Goal: Answer question/provide support

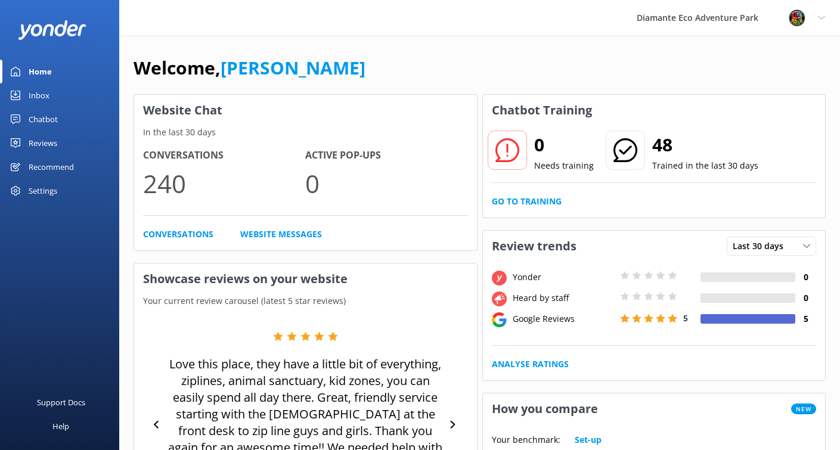
scroll to position [4, 0]
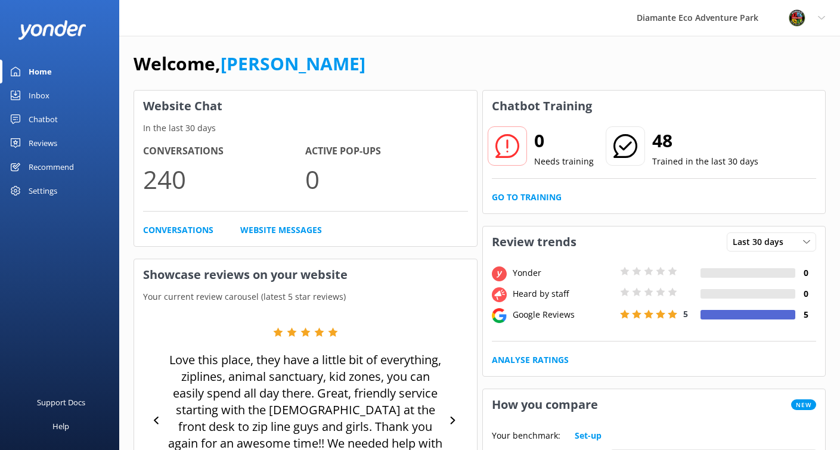
click at [43, 119] on div "Chatbot" at bounding box center [43, 119] width 29 height 24
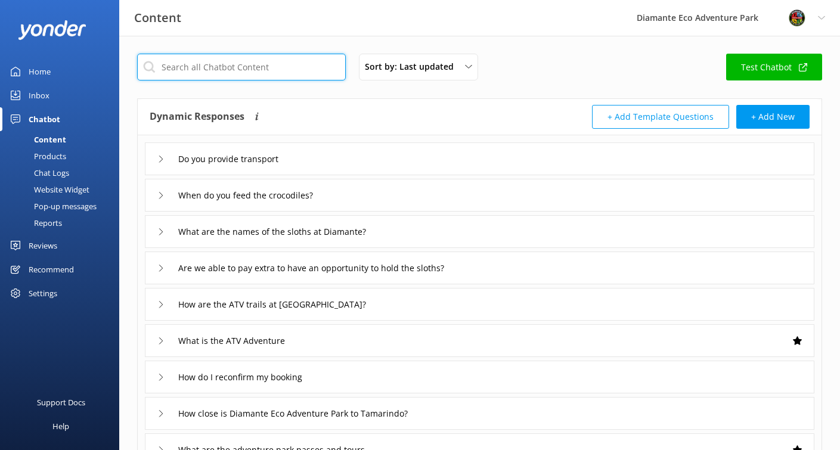
click at [194, 69] on input "text" at bounding box center [241, 67] width 209 height 27
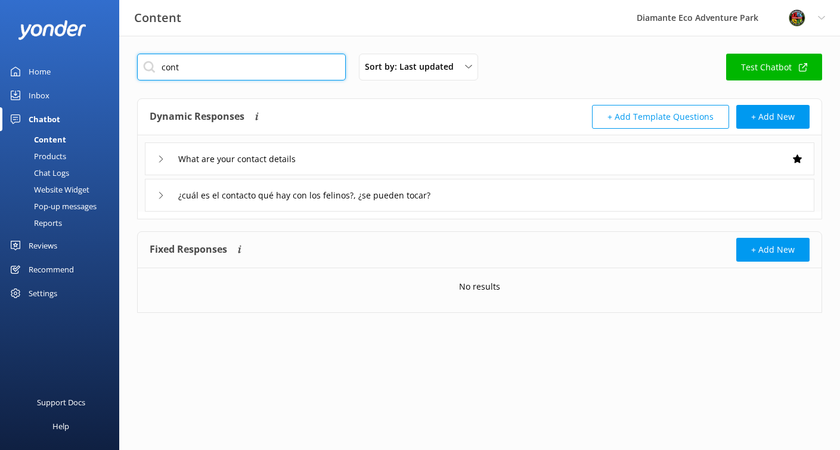
type input "cont"
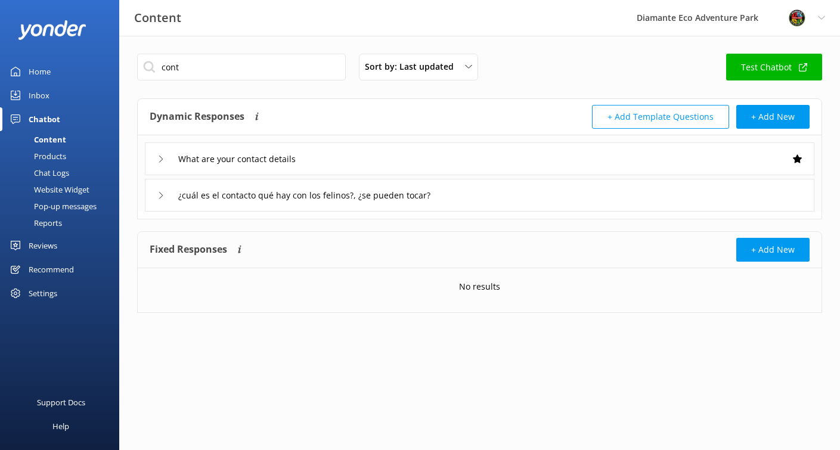
click at [161, 159] on icon at bounding box center [160, 159] width 7 height 7
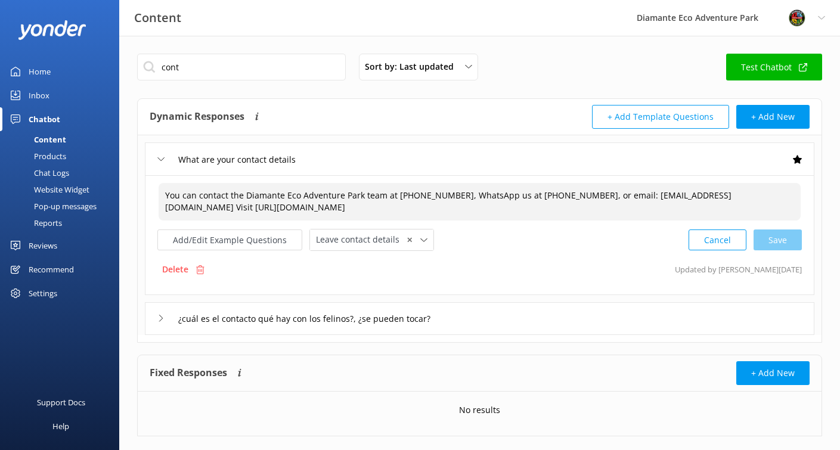
drag, startPoint x: 463, startPoint y: 195, endPoint x: 591, endPoint y: 190, distance: 128.2
click at [591, 190] on textarea "You can contact the Diamante Eco Adventure Park team at [PHONE_NUMBER], WhatsAp…" at bounding box center [480, 202] width 642 height 38
click at [407, 189] on textarea "You can contact the Diamante Eco Adventure Park team at [PHONE_NUMBER], WhatsAp…" at bounding box center [480, 202] width 642 height 38
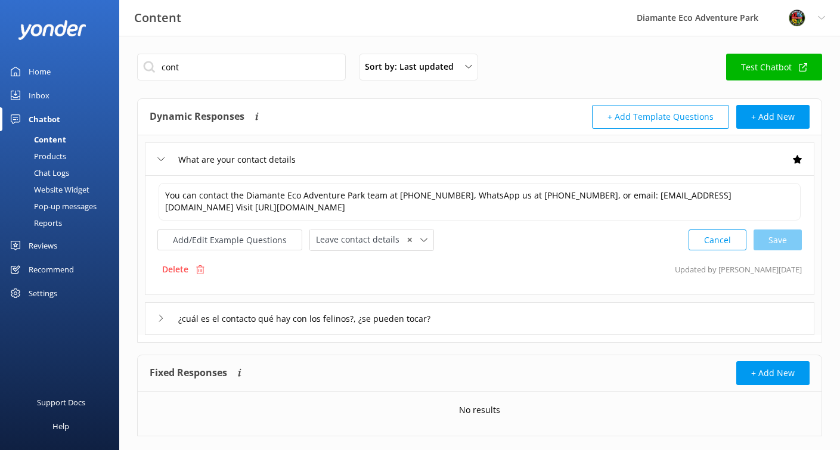
click at [30, 73] on div "Home" at bounding box center [40, 72] width 22 height 24
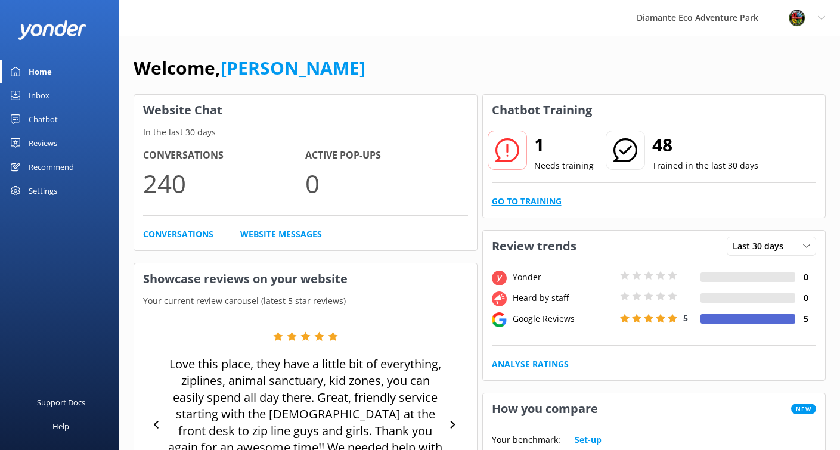
click at [538, 201] on link "Go to Training" at bounding box center [527, 201] width 70 height 13
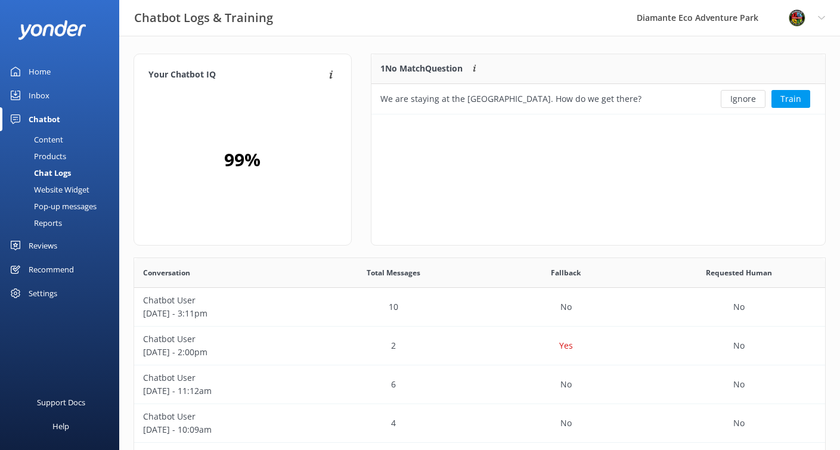
scroll to position [60, 454]
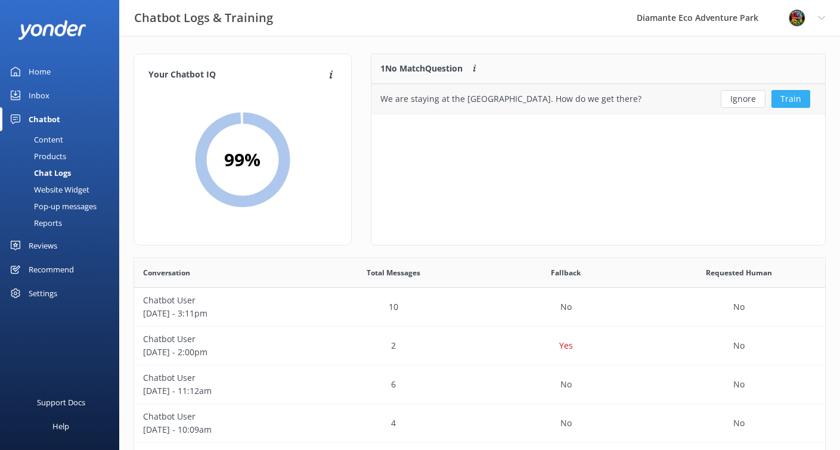
click at [792, 97] on button "Train" at bounding box center [790, 99] width 39 height 18
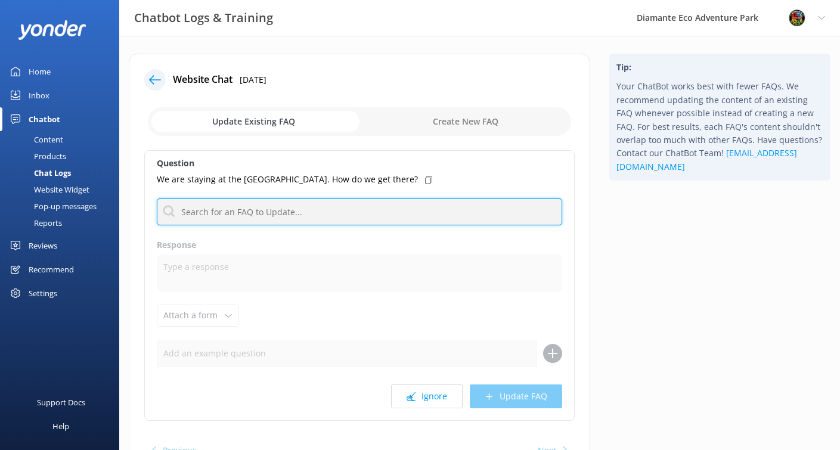
click at [209, 208] on input "text" at bounding box center [359, 211] width 405 height 27
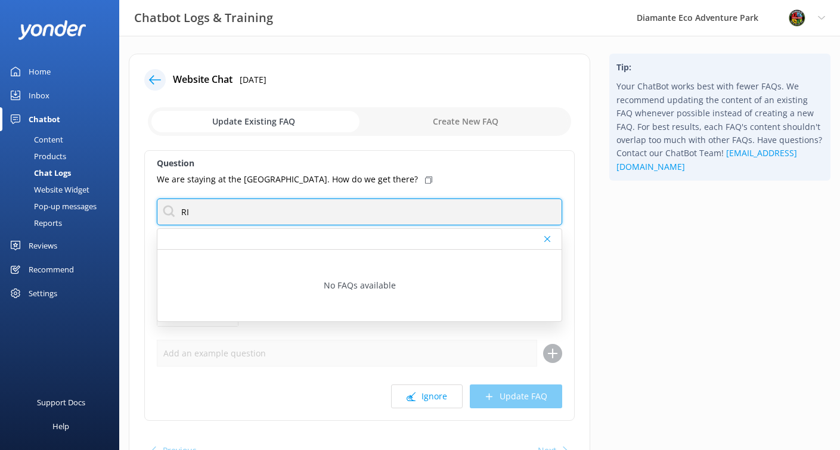
type input "R"
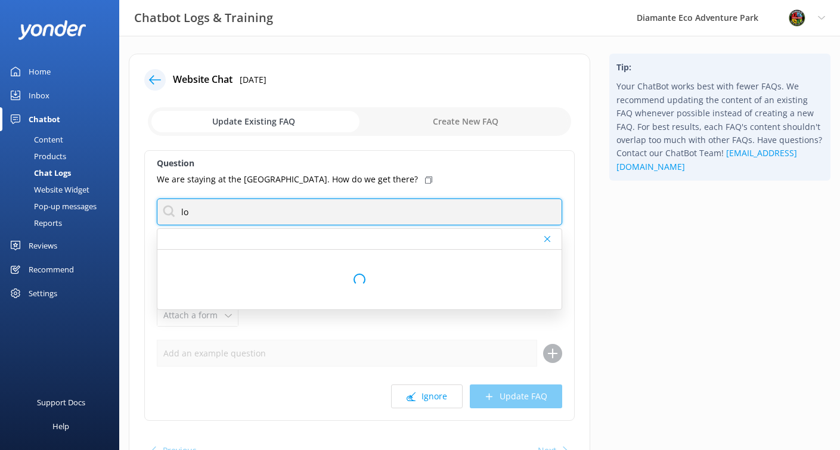
type input "l"
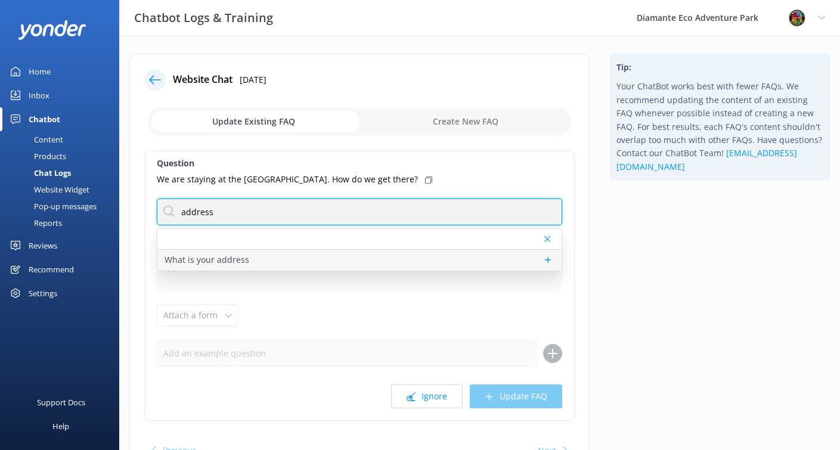
type input "address"
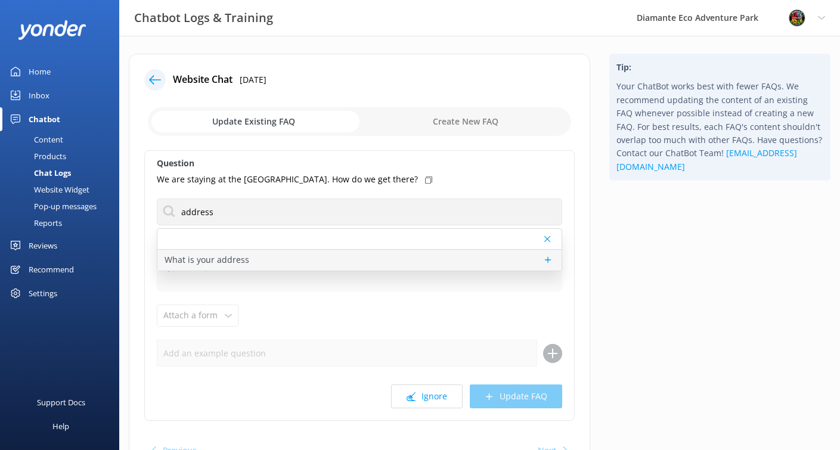
click at [240, 263] on p "What is your address" at bounding box center [207, 259] width 85 height 13
type textarea "[GEOGRAPHIC_DATA] is located at RIU Hotel [STREET_ADDRESS]. For directions, cli…"
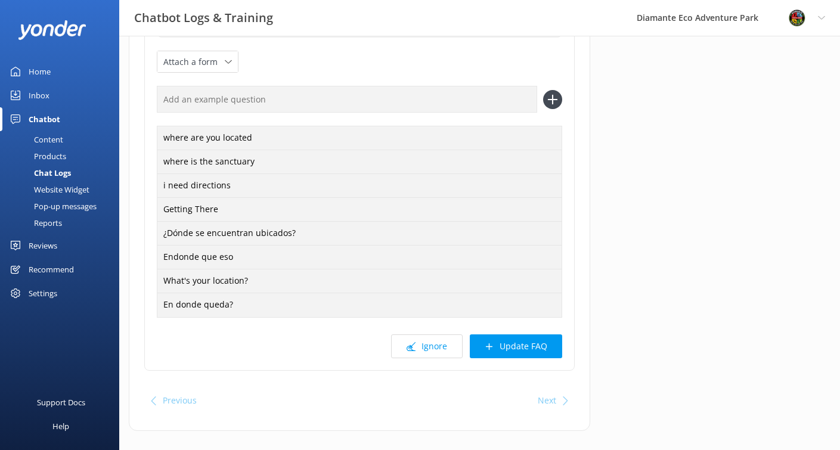
scroll to position [269, 0]
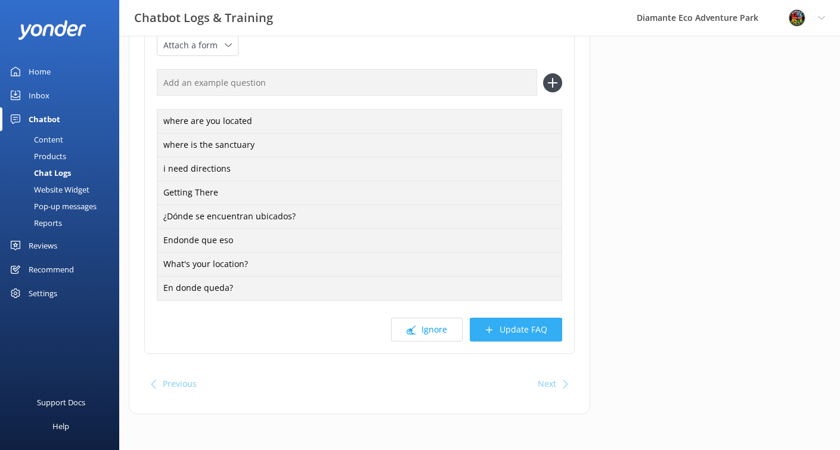
click at [517, 335] on button "Update FAQ" at bounding box center [516, 330] width 92 height 24
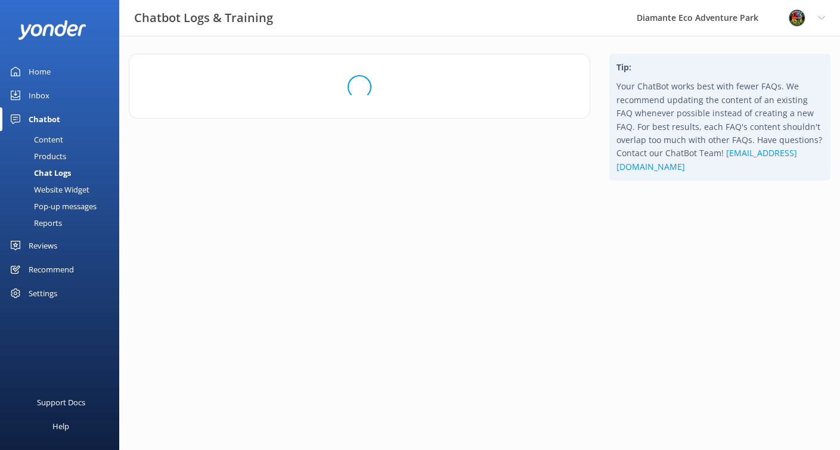
scroll to position [0, 0]
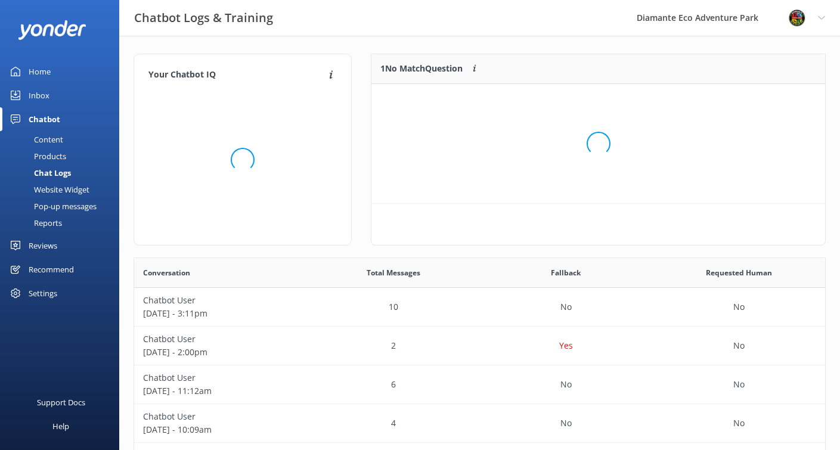
scroll to position [149, 454]
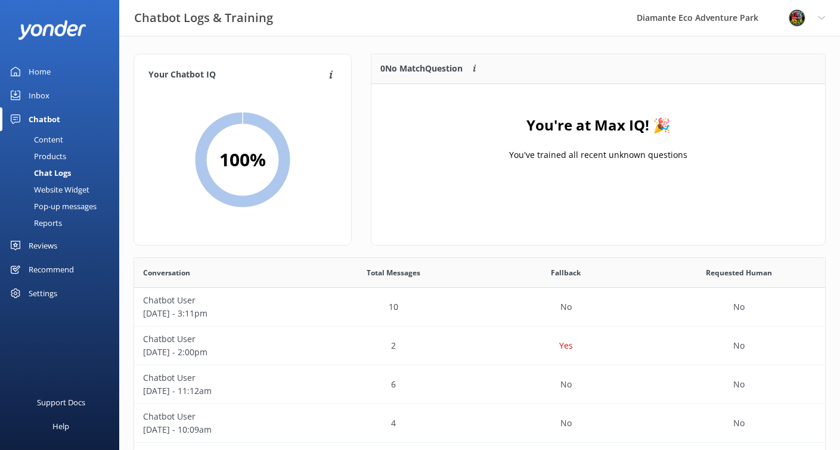
click at [26, 95] on link "Inbox" at bounding box center [59, 95] width 119 height 24
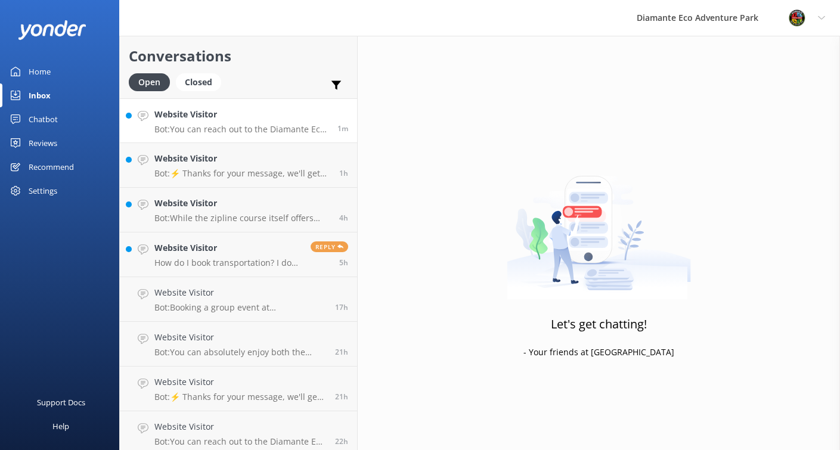
click at [201, 125] on p "Bot: You can reach out to the Diamante Eco Adventure Park team by calling [PHON…" at bounding box center [241, 129] width 174 height 11
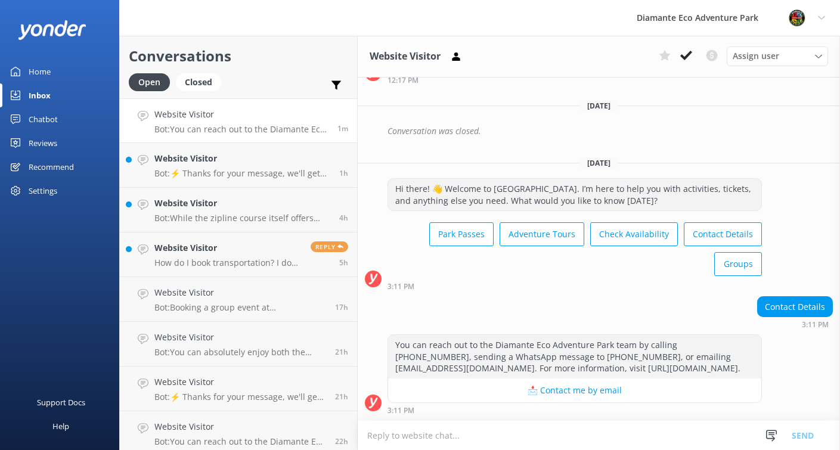
scroll to position [1104, 0]
click at [182, 163] on h4 "Website Visitor" at bounding box center [242, 158] width 176 height 13
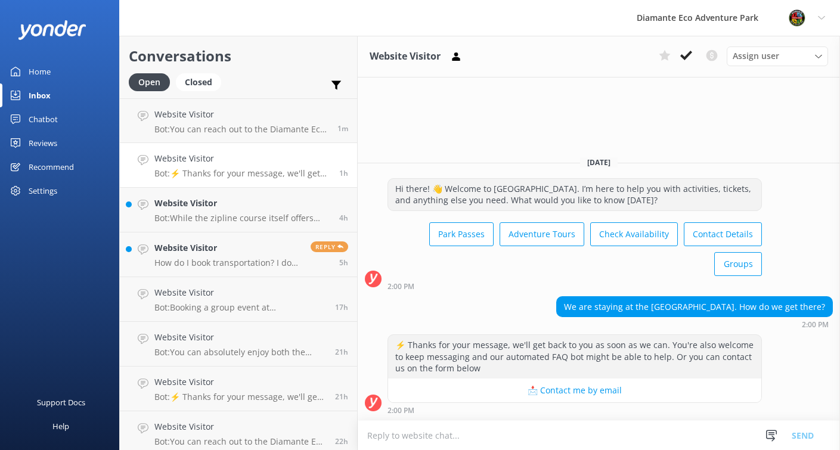
click at [430, 433] on textarea at bounding box center [599, 435] width 482 height 29
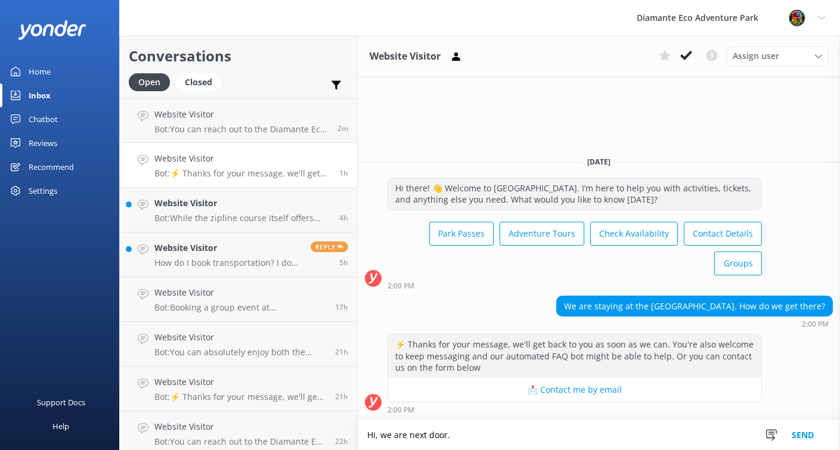
type textarea "Hi, we are next door."
